Goal: Task Accomplishment & Management: Manage account settings

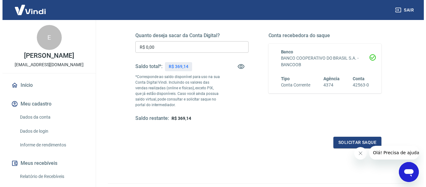
scroll to position [94, 0]
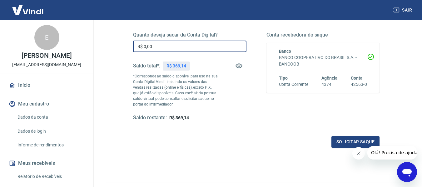
click at [186, 48] on input "R$ 0,00" at bounding box center [189, 47] width 113 height 12
type input "R$ 300,00"
click at [337, 141] on button "Solicitar saque" at bounding box center [355, 142] width 48 height 12
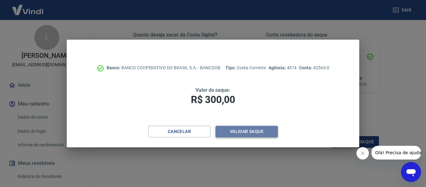
click at [244, 131] on button "Validar saque" at bounding box center [247, 132] width 62 height 12
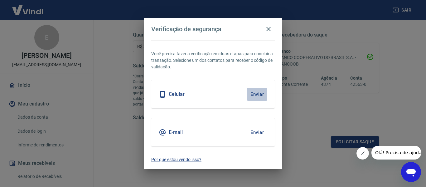
click at [253, 95] on button "Enviar" at bounding box center [257, 94] width 20 height 13
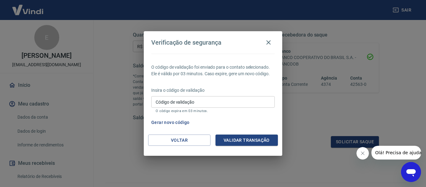
click at [250, 100] on input "Código de validação" at bounding box center [213, 102] width 124 height 12
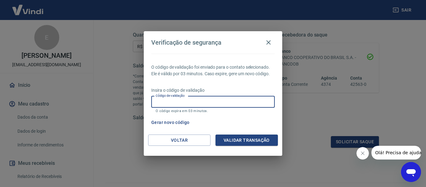
click at [254, 101] on input "Código de validação" at bounding box center [213, 102] width 124 height 12
type input "165065"
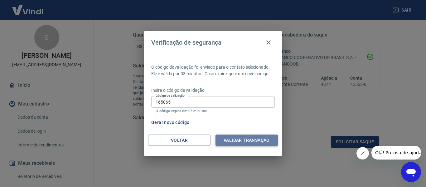
click at [245, 137] on button "Validar transação" at bounding box center [247, 140] width 62 height 12
